Goal: Transaction & Acquisition: Download file/media

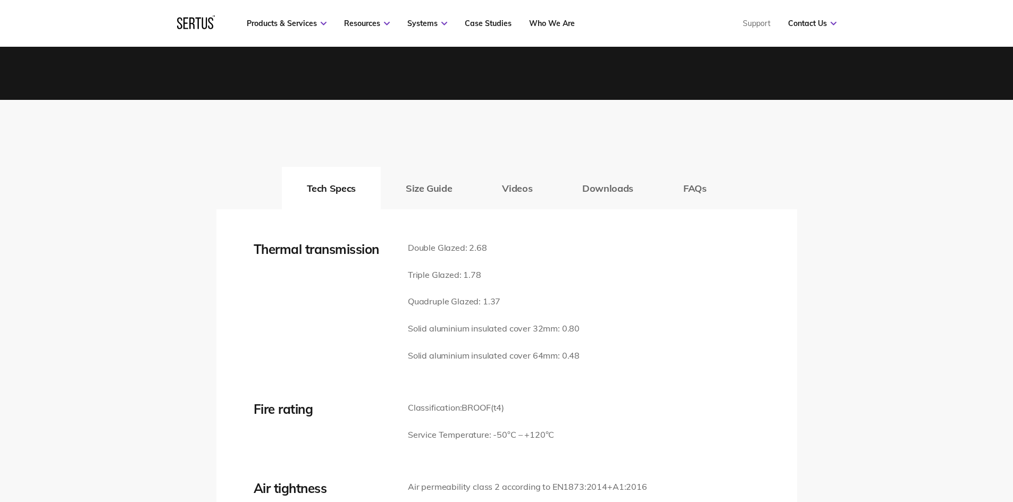
scroll to position [1541, 0]
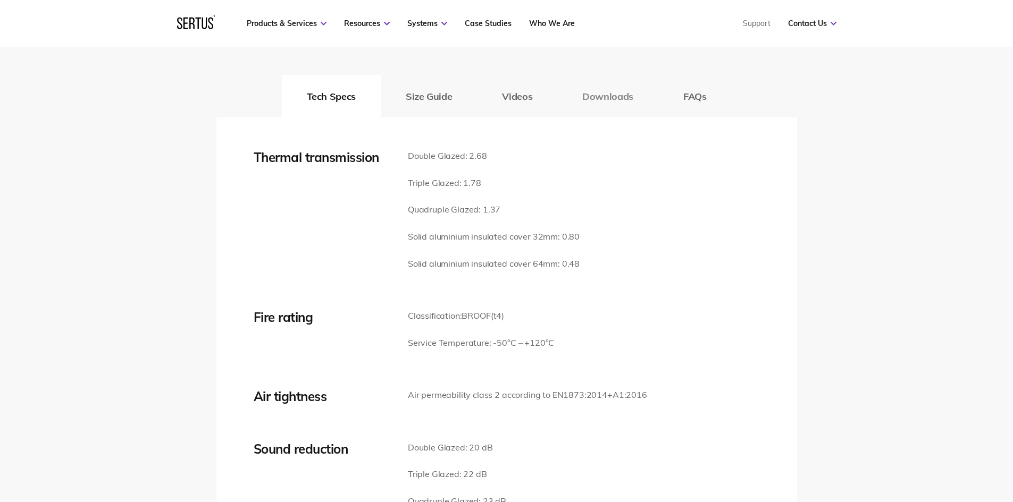
click at [616, 103] on button "Downloads" at bounding box center [607, 96] width 101 height 43
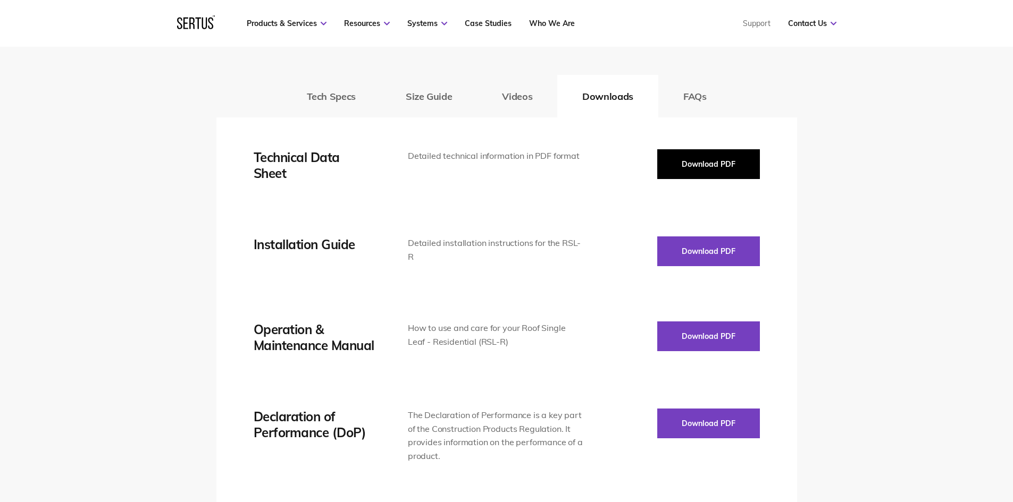
click at [691, 170] on button "Download PDF" at bounding box center [708, 164] width 103 height 30
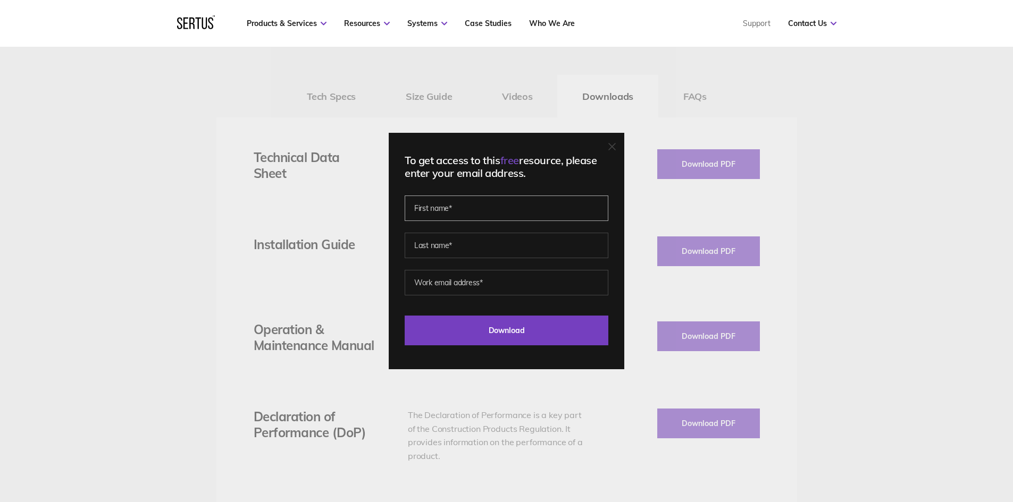
click at [498, 216] on input "text" at bounding box center [506, 209] width 204 height 26
type input "[PERSON_NAME]"
drag, startPoint x: 467, startPoint y: 248, endPoint x: 476, endPoint y: 246, distance: 9.3
click at [469, 247] on input "text" at bounding box center [506, 246] width 204 height 26
type input "[PERSON_NAME]"
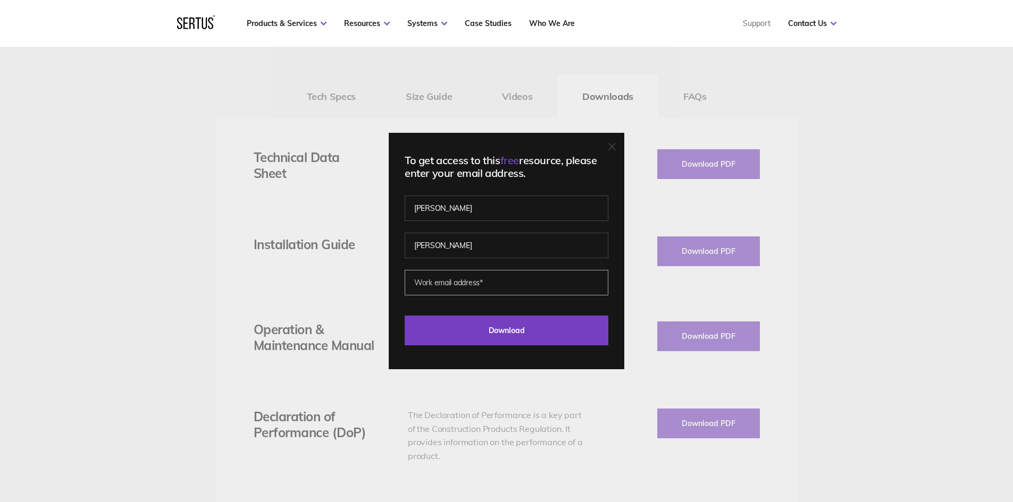
click at [485, 276] on input "email" at bounding box center [506, 283] width 204 height 26
type input "[EMAIL_ADDRESS][DOMAIN_NAME]"
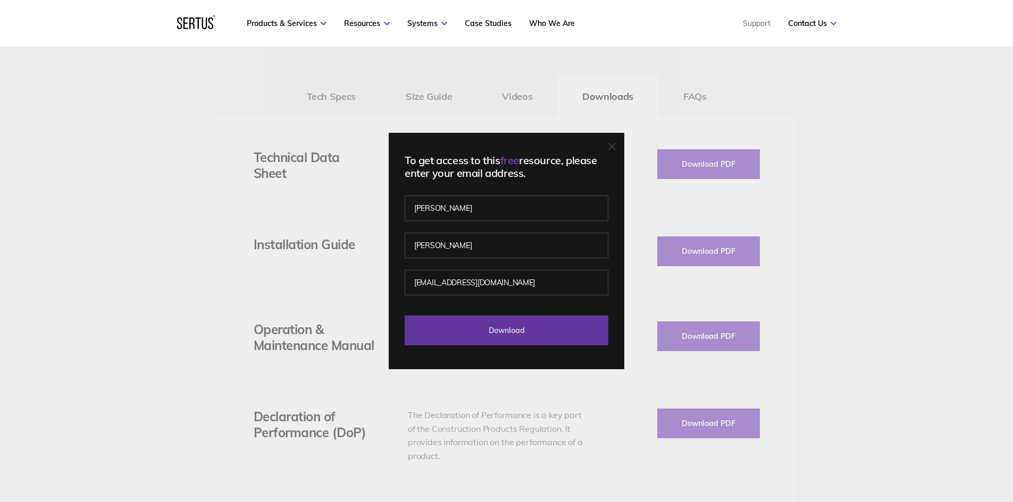
click at [476, 332] on input "Download" at bounding box center [506, 331] width 204 height 30
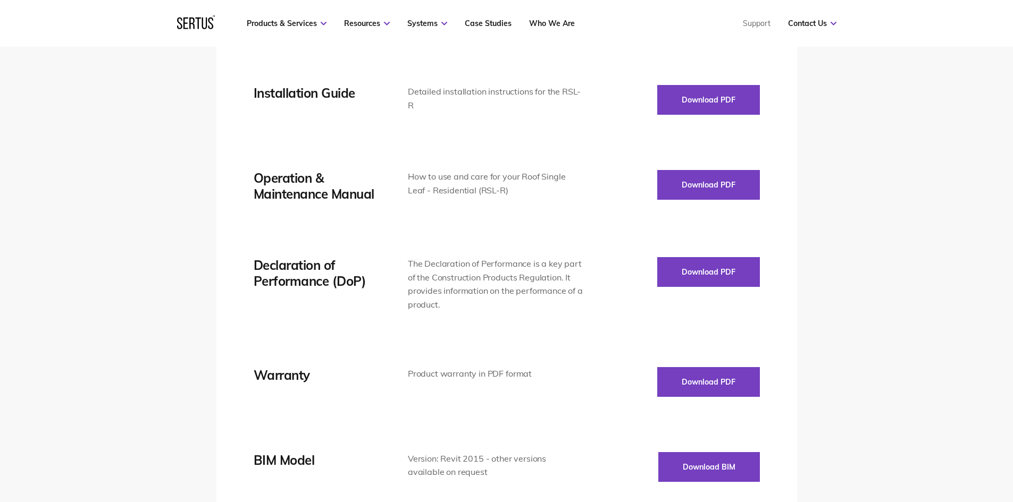
scroll to position [1754, 0]
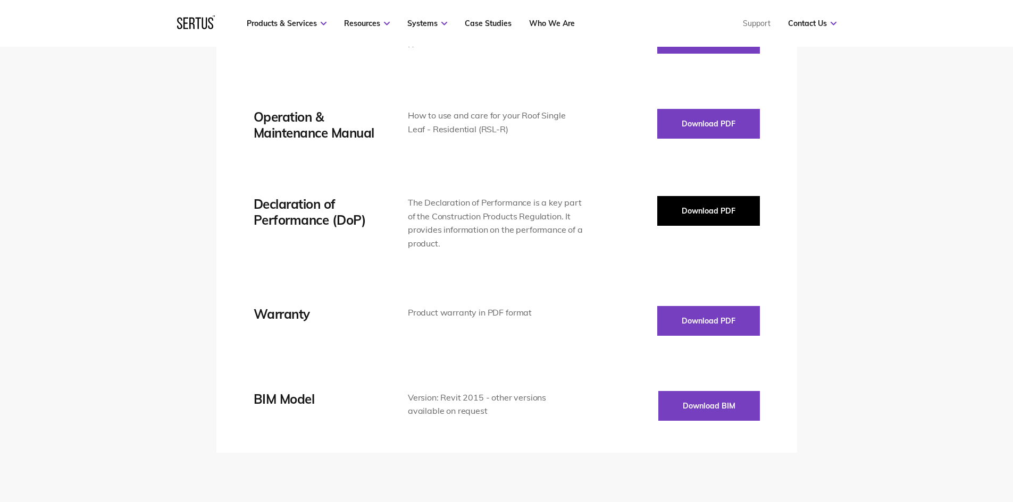
click at [690, 219] on button "Download PDF" at bounding box center [708, 211] width 103 height 30
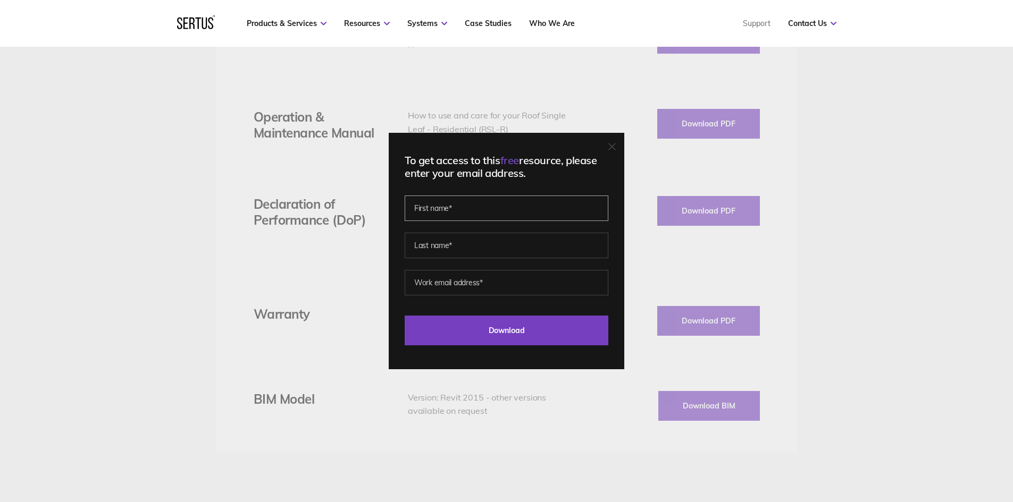
click at [476, 209] on input "text" at bounding box center [506, 209] width 204 height 26
type input "[PERSON_NAME]"
drag, startPoint x: 475, startPoint y: 219, endPoint x: 466, endPoint y: 244, distance: 27.2
click at [466, 244] on input "text" at bounding box center [506, 246] width 204 height 26
type input "[PERSON_NAME]"
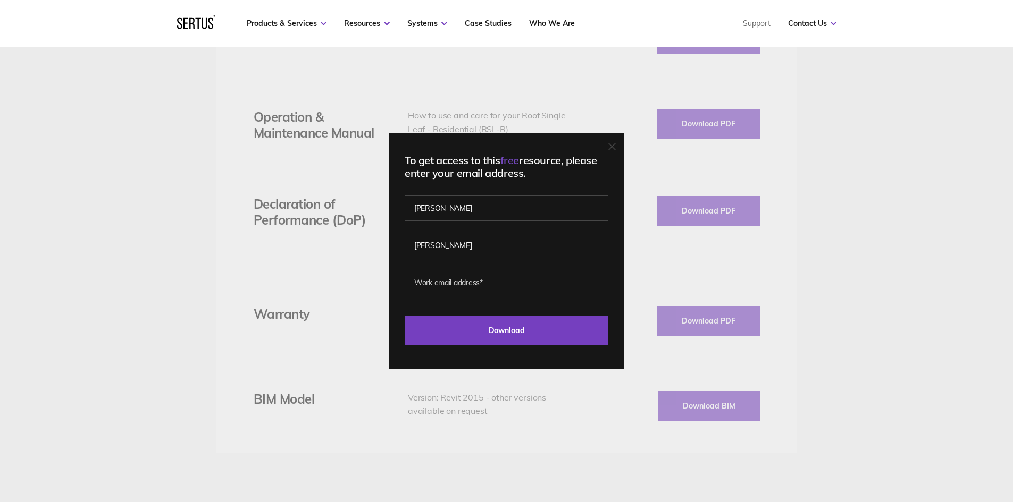
click at [466, 285] on input "email" at bounding box center [506, 283] width 204 height 26
type input "[EMAIL_ADDRESS][DOMAIN_NAME]"
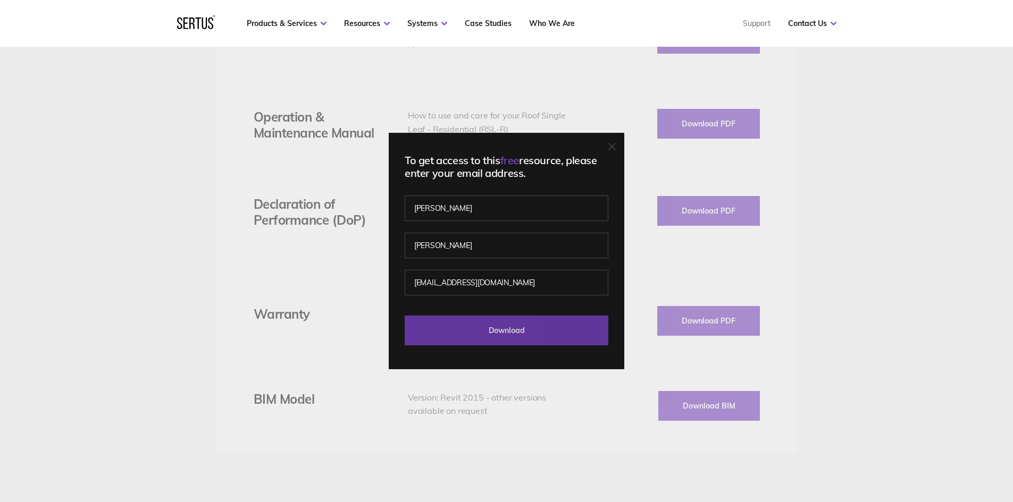
click at [484, 332] on input "Download" at bounding box center [506, 331] width 204 height 30
